Goal: Information Seeking & Learning: Learn about a topic

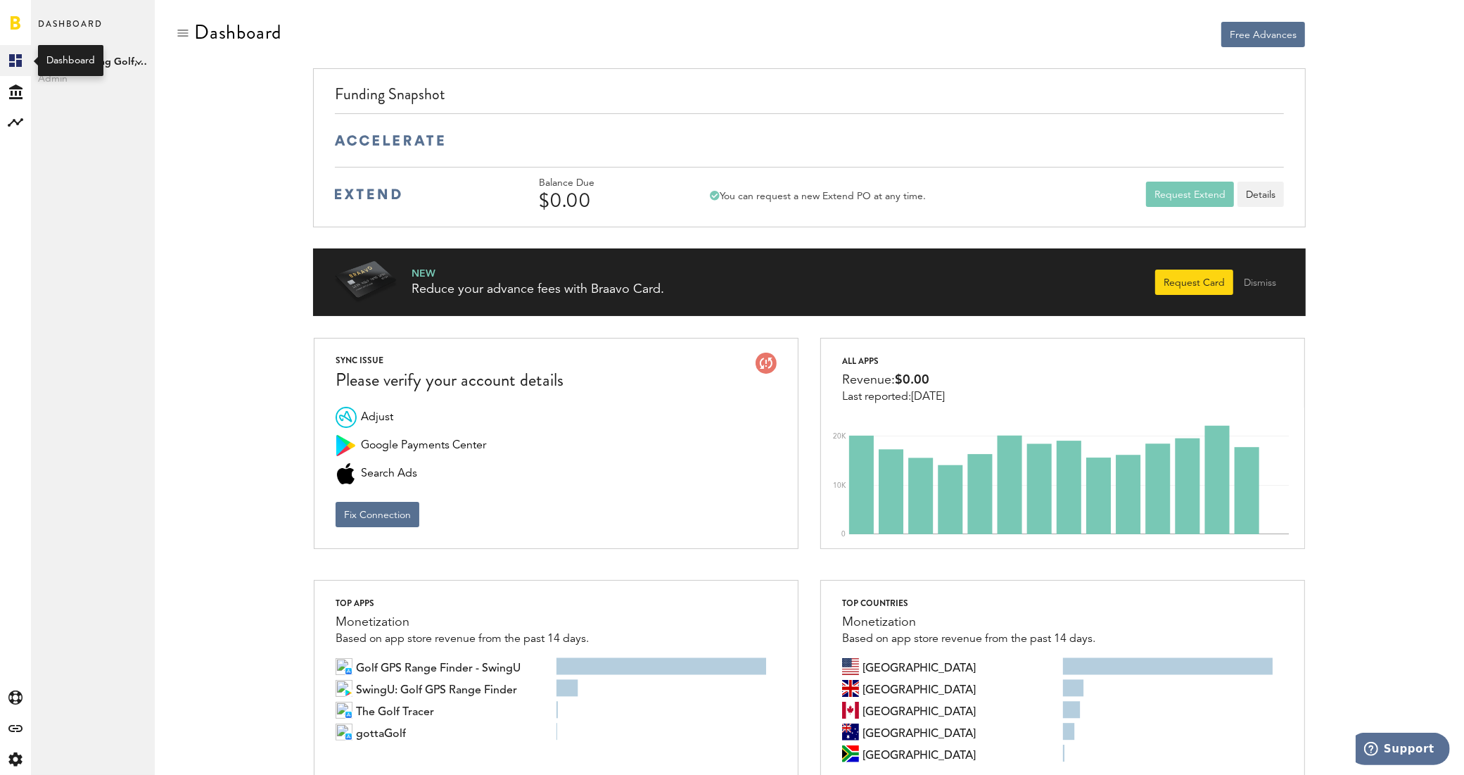
click at [15, 58] on rect at bounding box center [15, 60] width 17 height 17
click at [18, 92] on icon "Created with Sketch." at bounding box center [15, 91] width 13 height 15
click at [18, 58] on icon at bounding box center [15, 60] width 13 height 13
click at [19, 125] on rect at bounding box center [15, 122] width 17 height 17
click at [80, 58] on link "Monetization" at bounding box center [93, 60] width 124 height 31
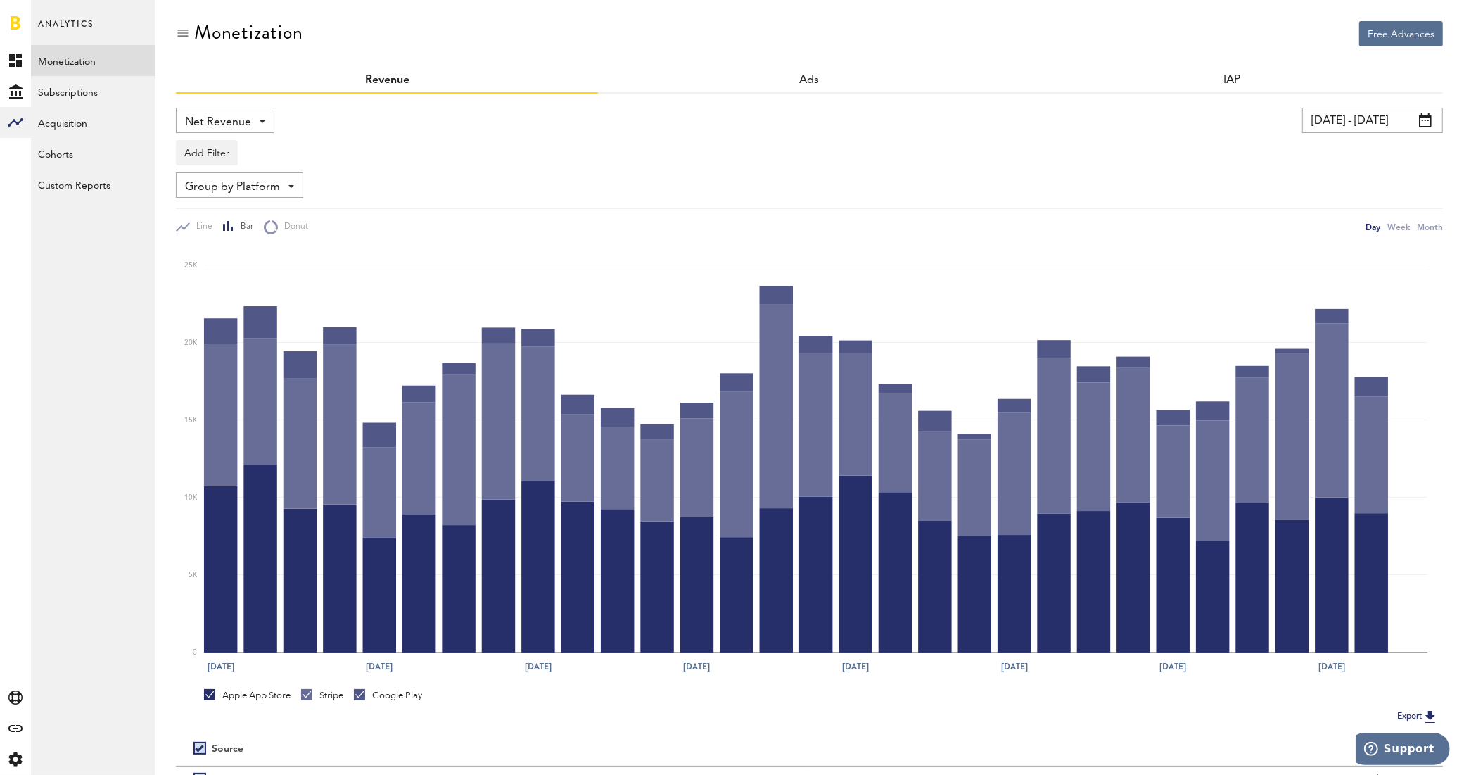
click at [265, 116] on div "Net Revenue Net Revenue Gross Revenue Profit" at bounding box center [225, 120] width 99 height 25
click at [248, 173] on span "Gross Revenue" at bounding box center [225, 179] width 70 height 24
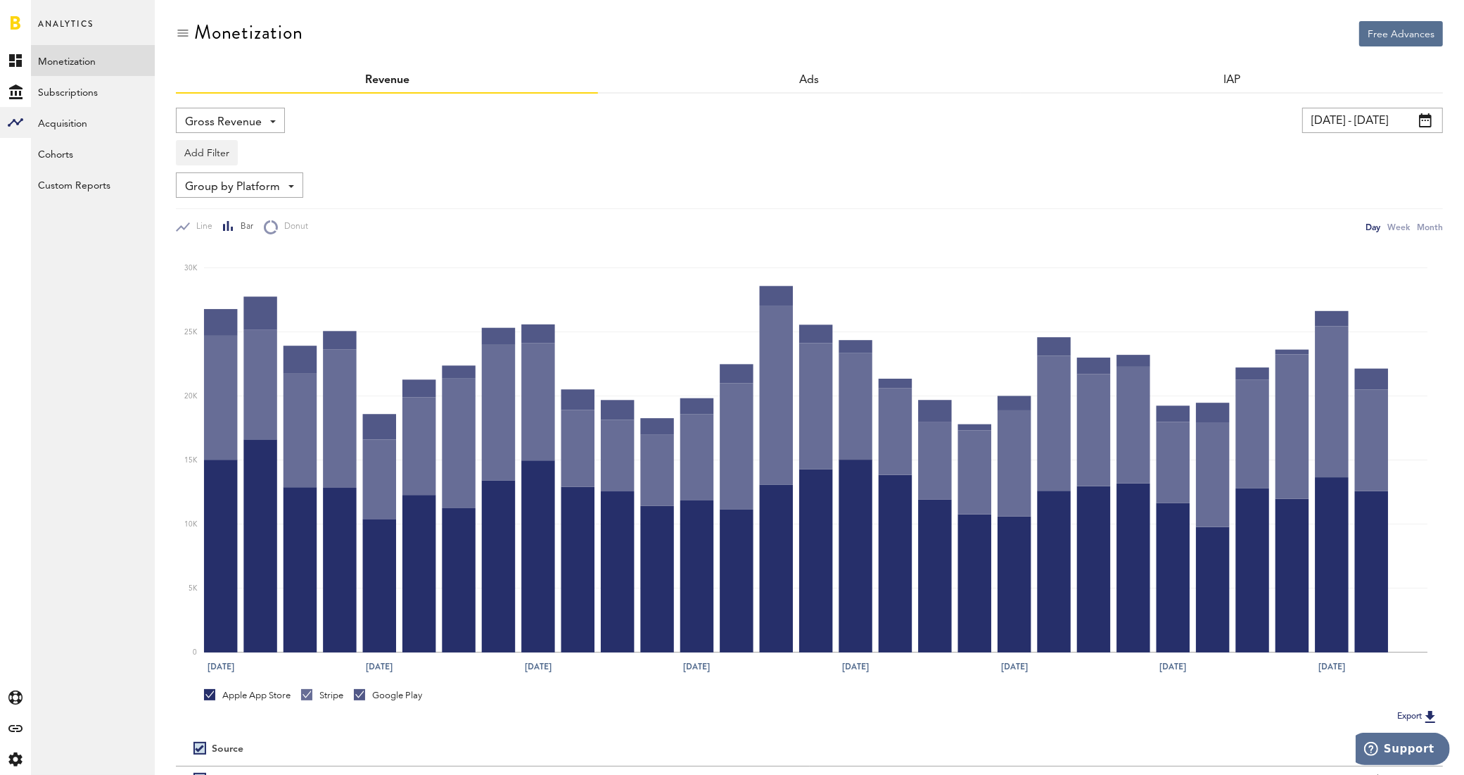
click at [1327, 127] on input "[DATE] - [DATE]" at bounding box center [1372, 120] width 141 height 25
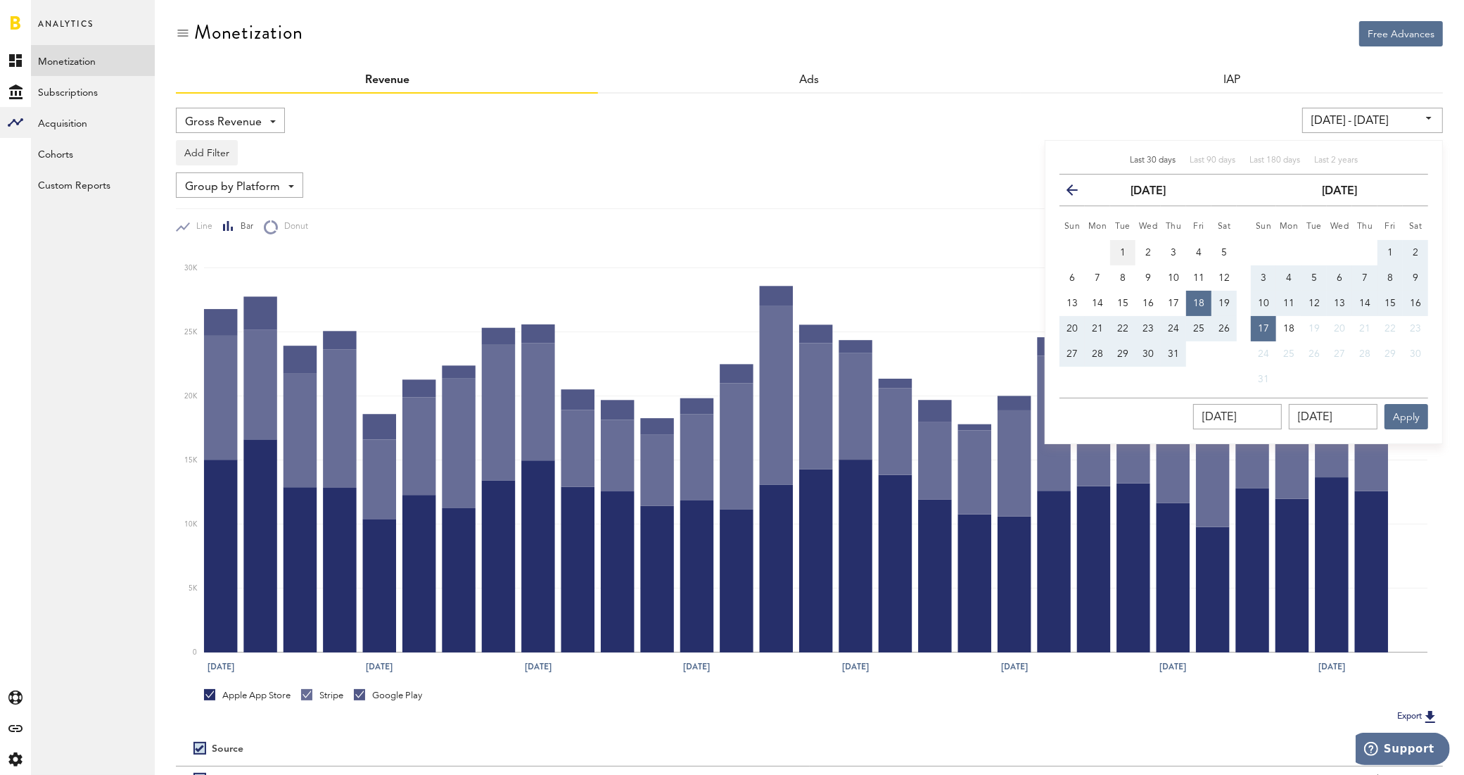
click at [1121, 244] on button "1" at bounding box center [1122, 252] width 25 height 25
type input "[DATE] - [DATE]"
type input "[DATE]"
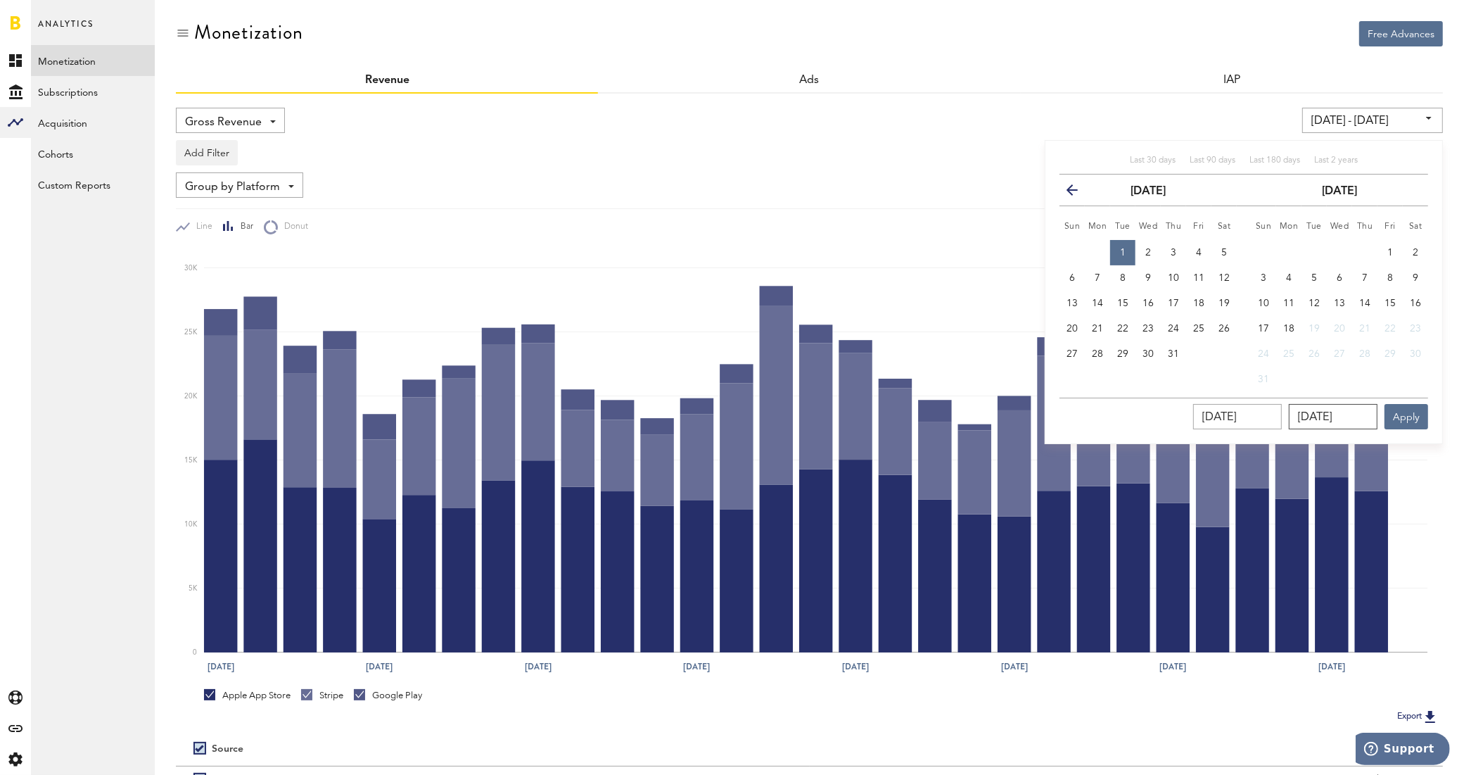
click at [1331, 412] on input "[DATE]" at bounding box center [1333, 416] width 89 height 25
click at [1165, 354] on button "31" at bounding box center [1173, 353] width 25 height 25
type input "[DATE] - [DATE]"
type input "[DATE]"
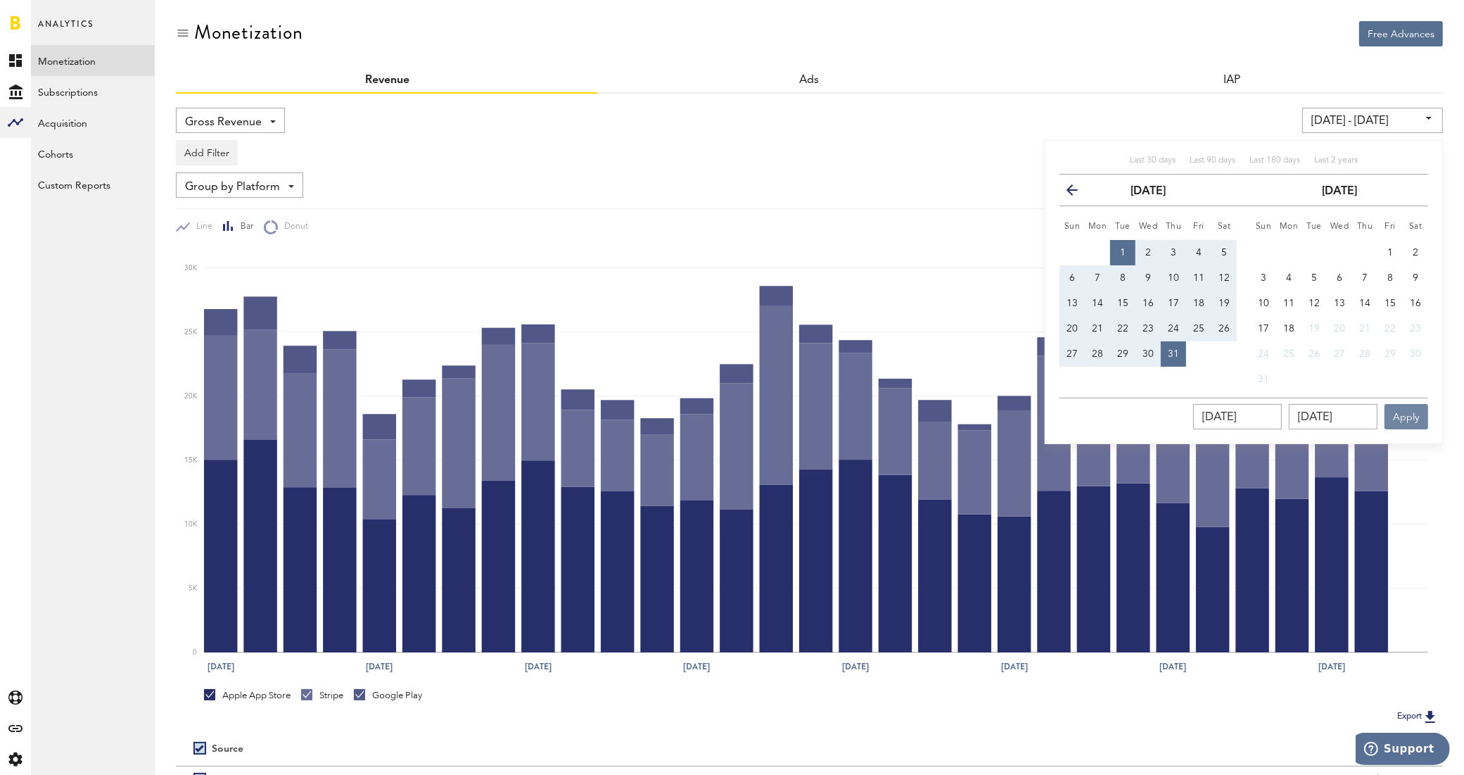
click at [1420, 429] on button "Apply" at bounding box center [1407, 416] width 44 height 25
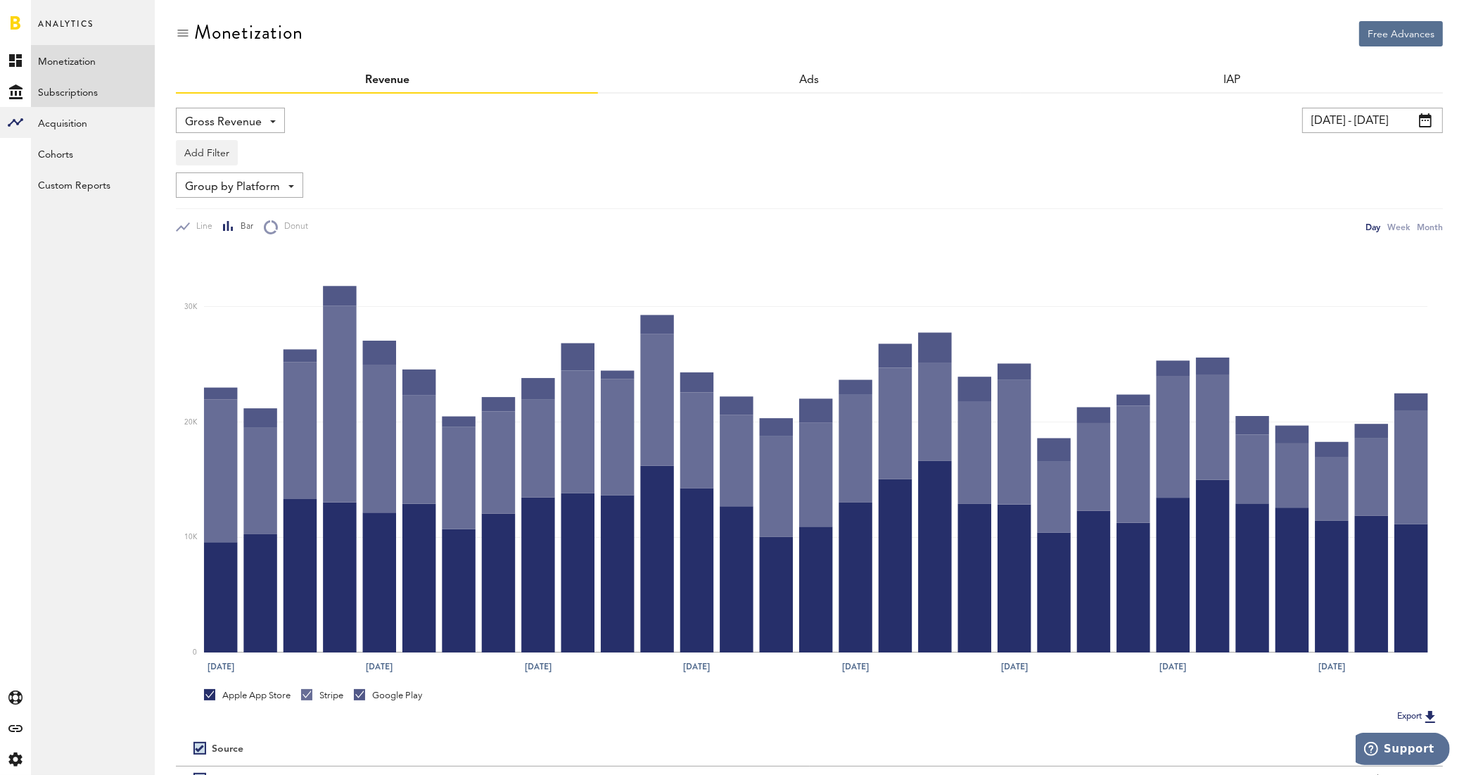
click at [75, 100] on link "Subscriptions" at bounding box center [93, 91] width 124 height 31
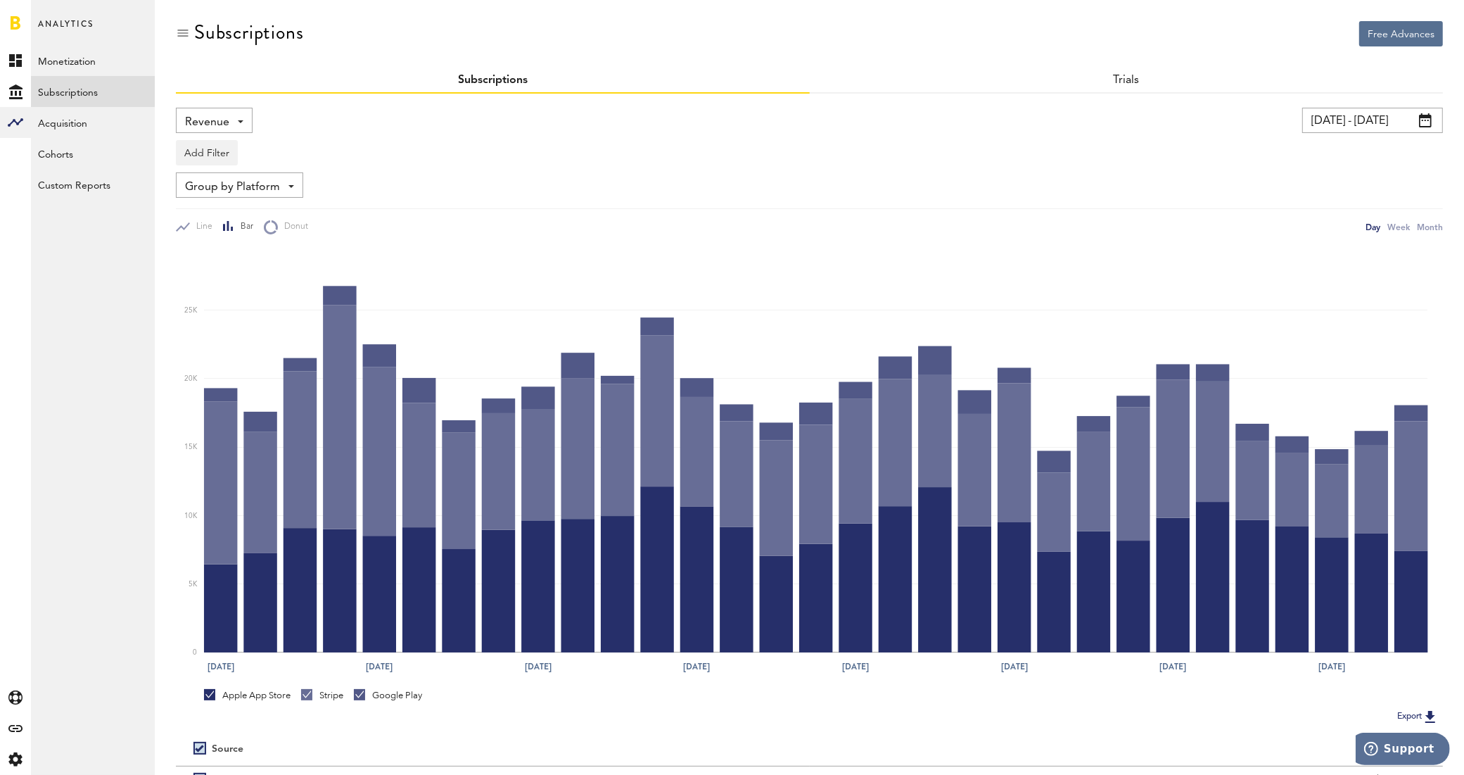
click at [241, 121] on span at bounding box center [241, 121] width 6 height 3
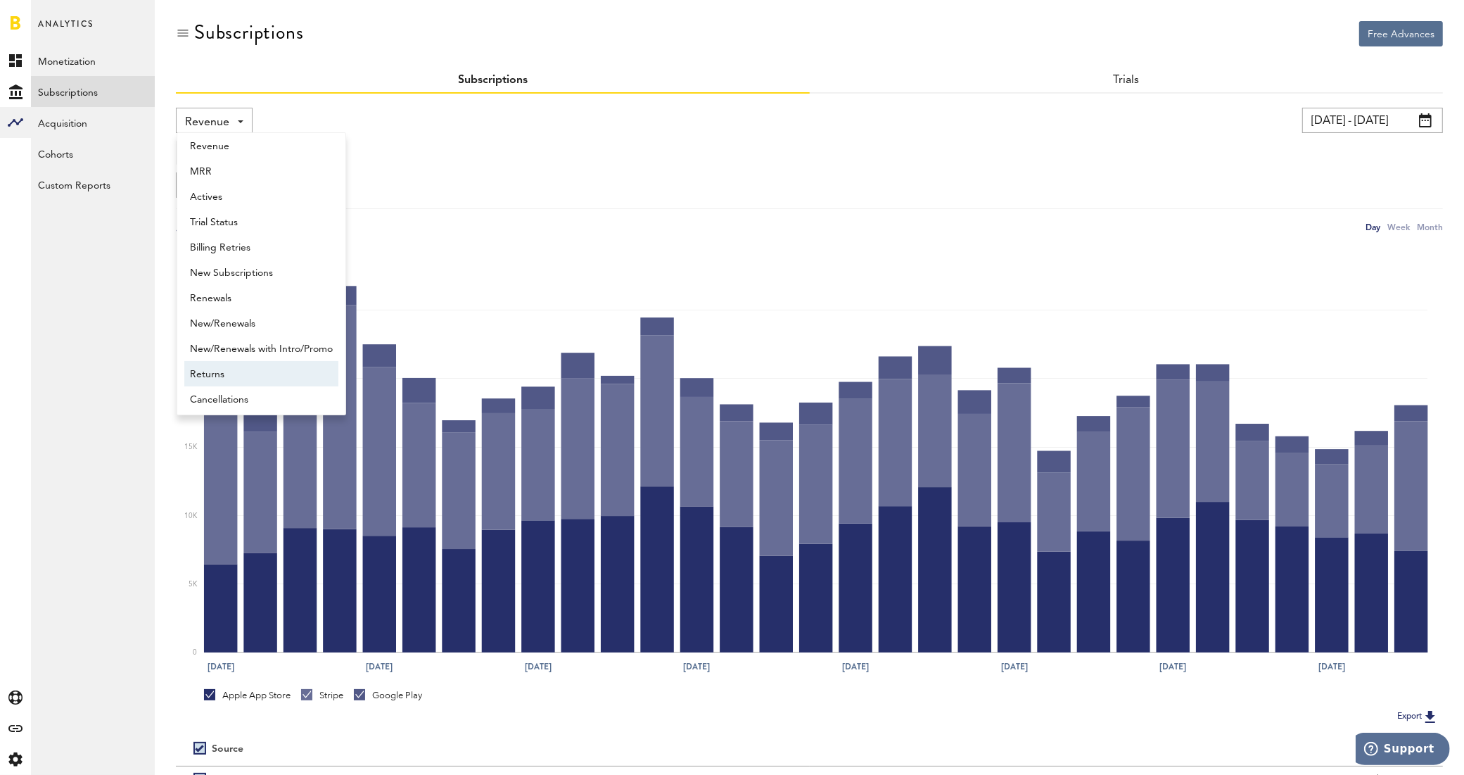
click at [230, 370] on span "Returns" at bounding box center [261, 374] width 143 height 24
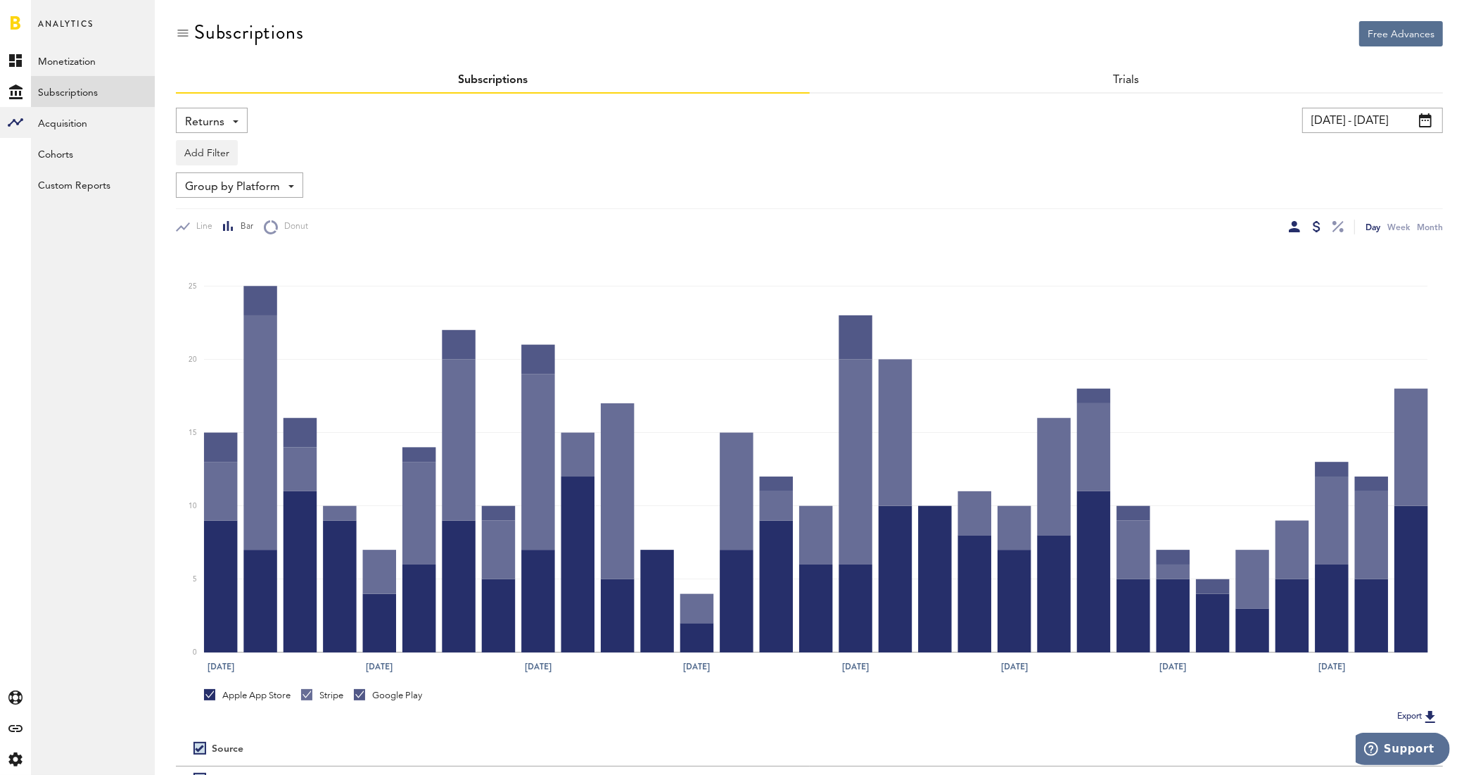
click at [1320, 226] on div at bounding box center [1317, 226] width 8 height 11
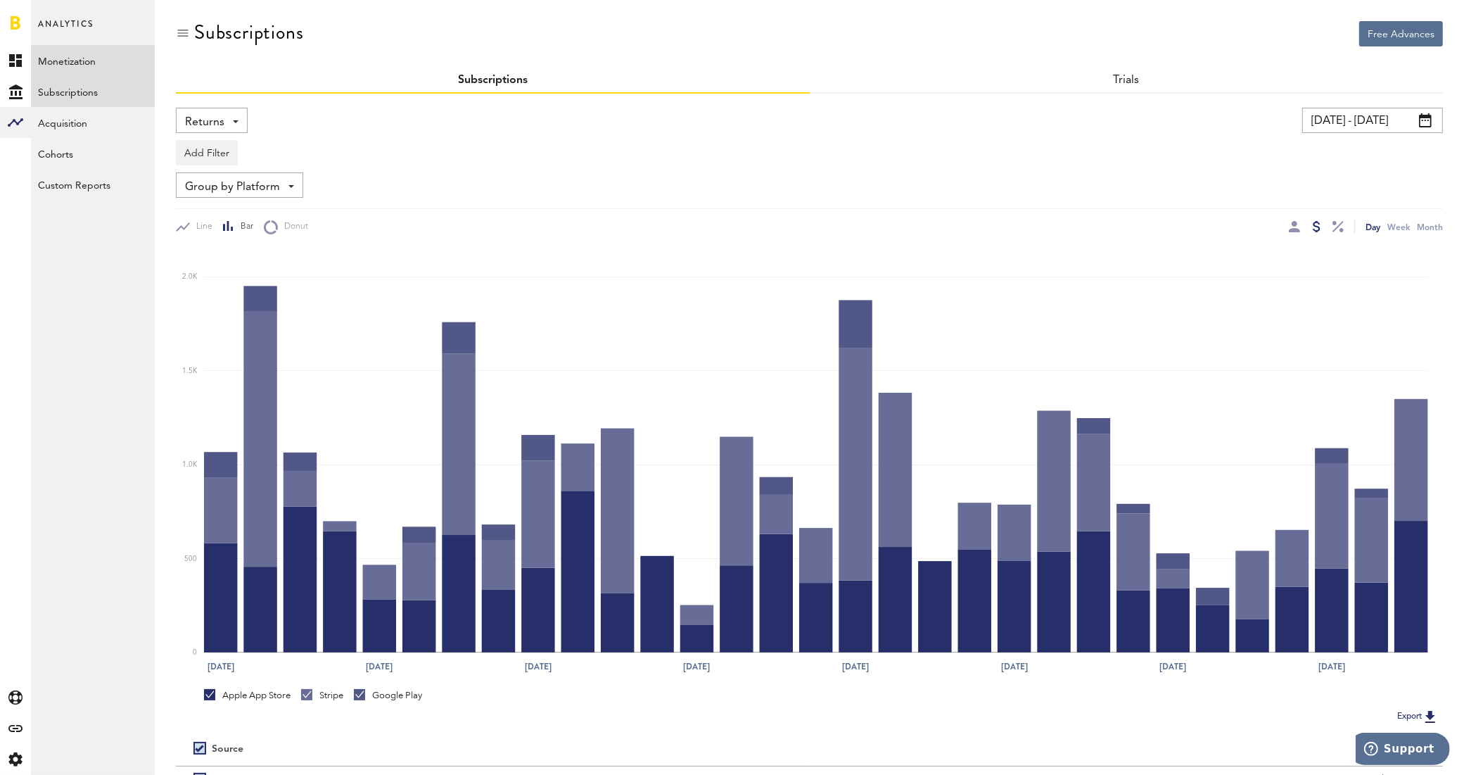
click at [76, 65] on link "Monetization" at bounding box center [93, 60] width 124 height 31
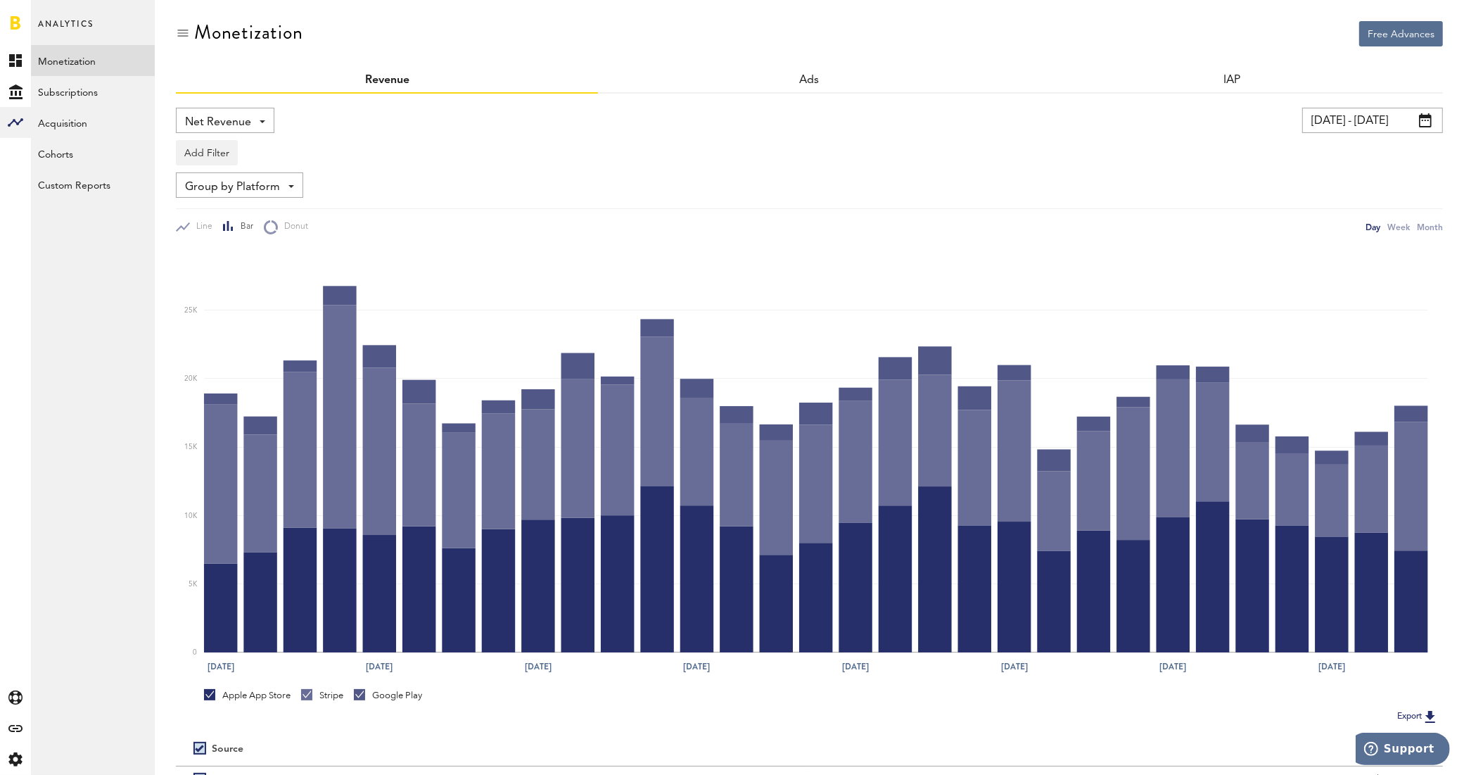
click at [269, 131] on div "Net Revenue Net Revenue Gross Revenue Profit" at bounding box center [225, 120] width 99 height 25
click at [241, 186] on span "Gross Revenue" at bounding box center [225, 179] width 70 height 24
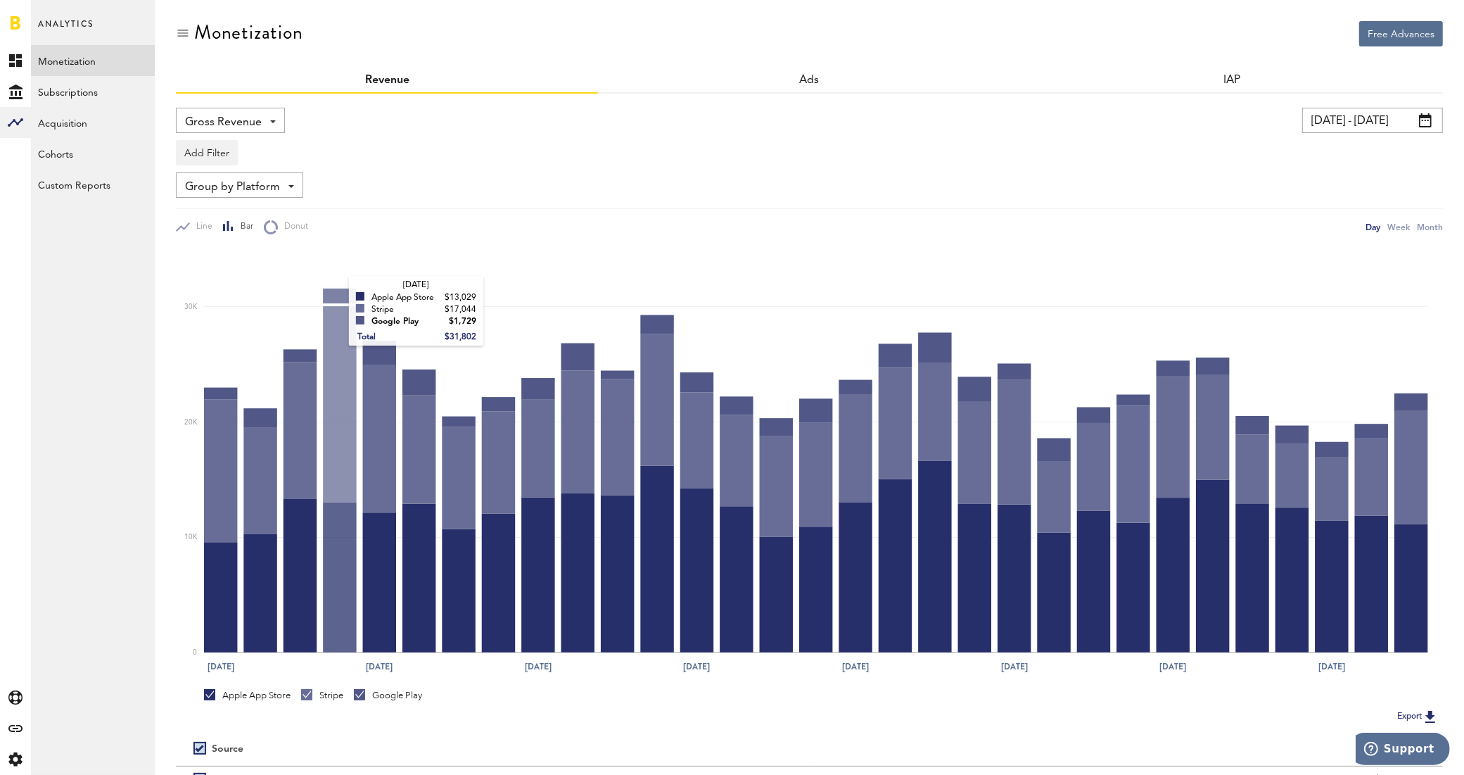
click at [336, 292] on rect at bounding box center [816, 450] width 1224 height 404
